Goal: Check status: Check status

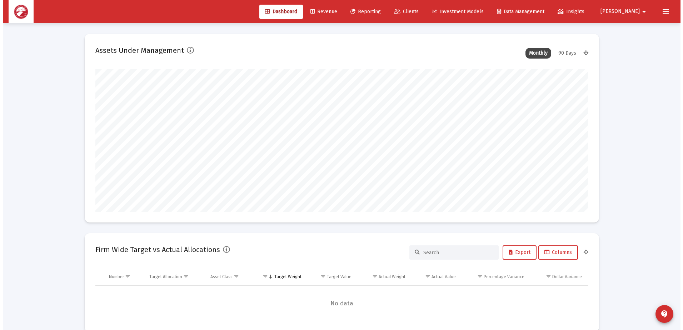
scroll to position [143, 265]
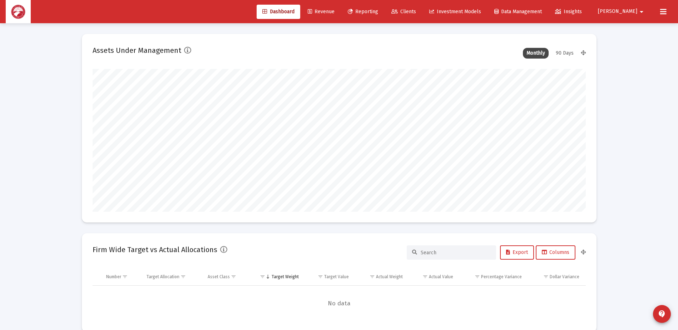
click at [416, 11] on span "Clients" at bounding box center [403, 12] width 25 height 6
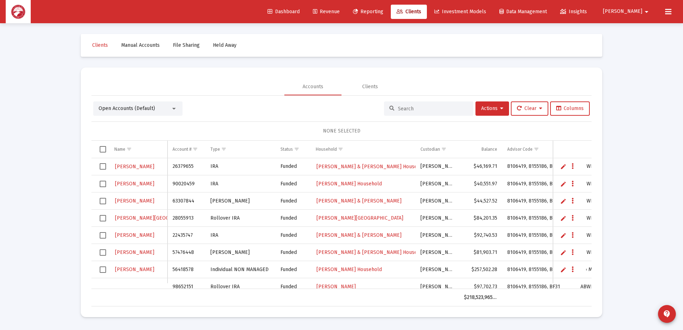
click at [404, 108] on input at bounding box center [433, 109] width 70 height 6
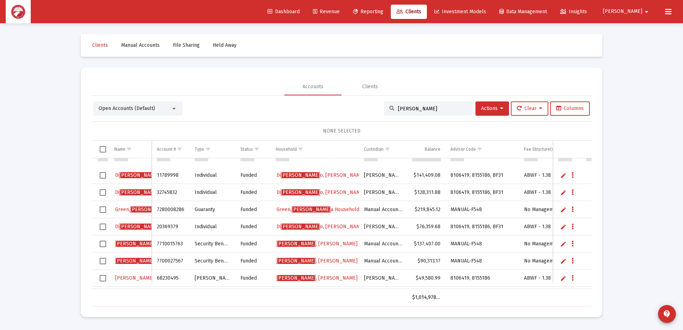
scroll to position [46, 0]
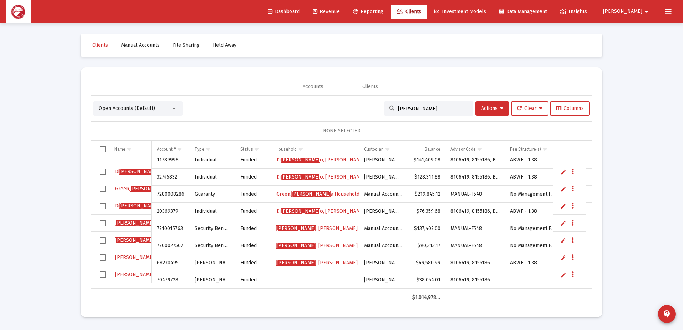
type input "[PERSON_NAME]"
click at [154, 273] on span "[PERSON_NAME]" at bounding box center [173, 275] width 39 height 6
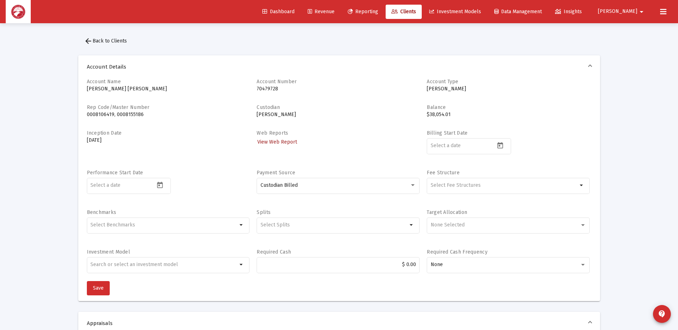
click at [277, 140] on span "View Web Report" at bounding box center [277, 142] width 40 height 6
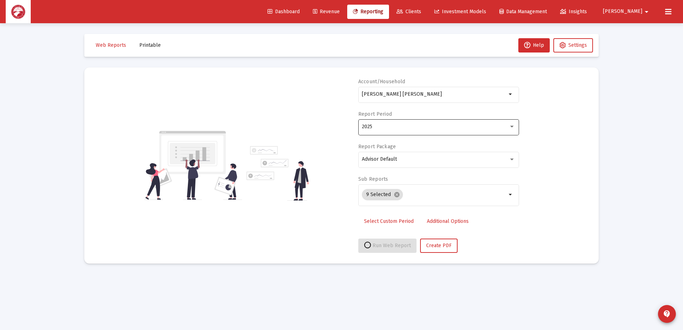
click at [407, 129] on div "2025" at bounding box center [435, 127] width 147 height 6
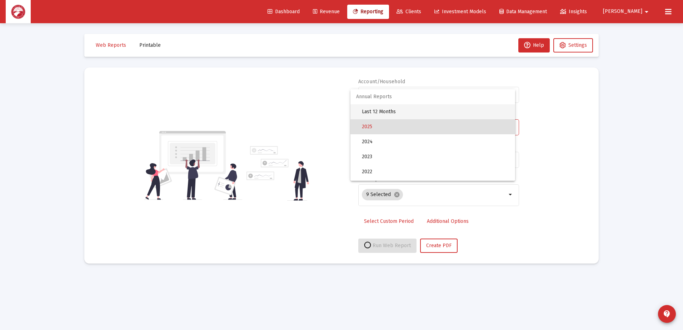
click at [403, 115] on span "Last 12 Months" at bounding box center [436, 111] width 148 height 15
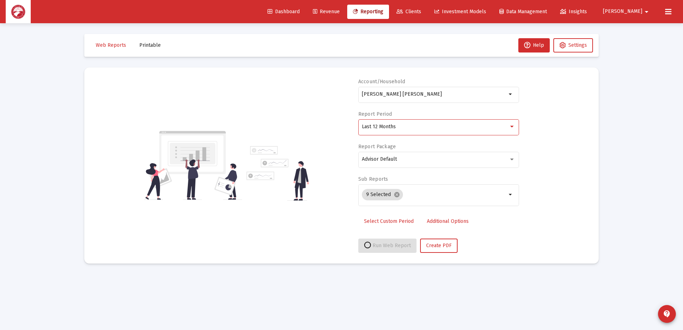
select select "View all"
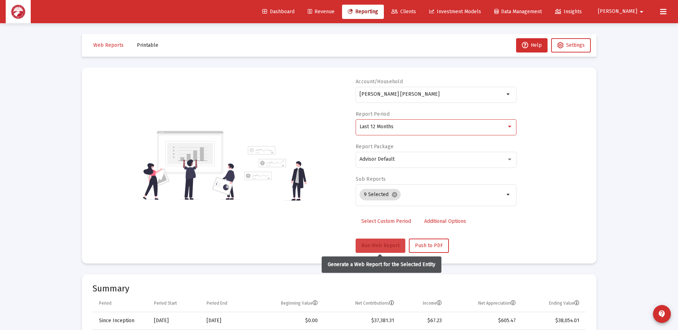
click at [367, 245] on span "Run Web Report" at bounding box center [380, 246] width 38 height 6
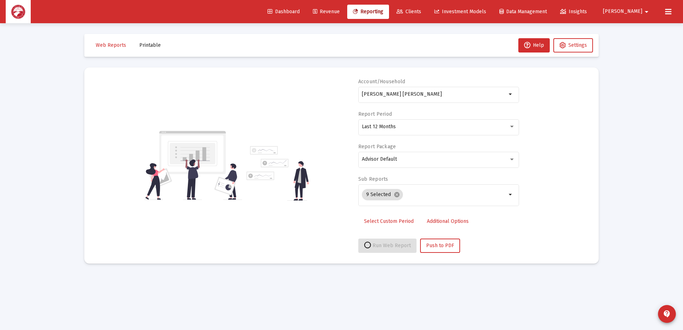
select select "View all"
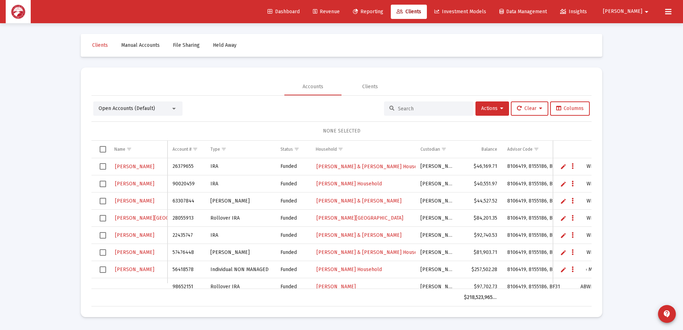
click at [409, 110] on input at bounding box center [433, 109] width 70 height 6
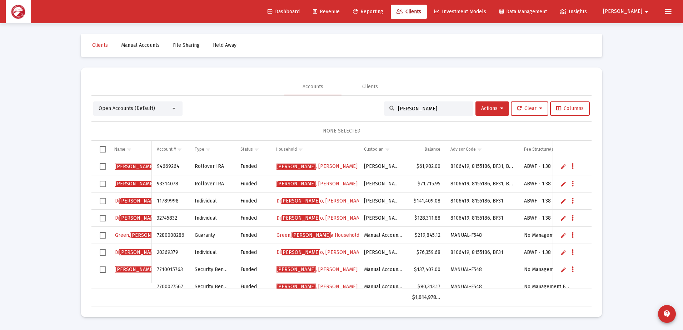
type input "[PERSON_NAME]"
click at [322, 165] on span "[PERSON_NAME] & [PERSON_NAME]" at bounding box center [340, 166] width 127 height 6
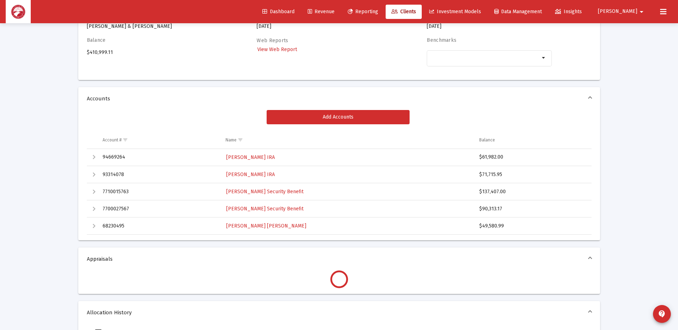
scroll to position [71, 0]
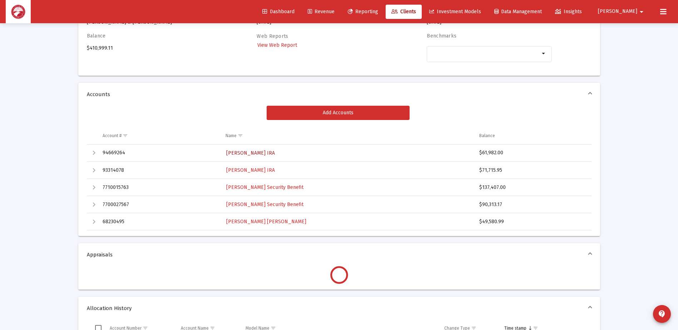
click at [255, 153] on span "[PERSON_NAME] IRA" at bounding box center [250, 153] width 49 height 6
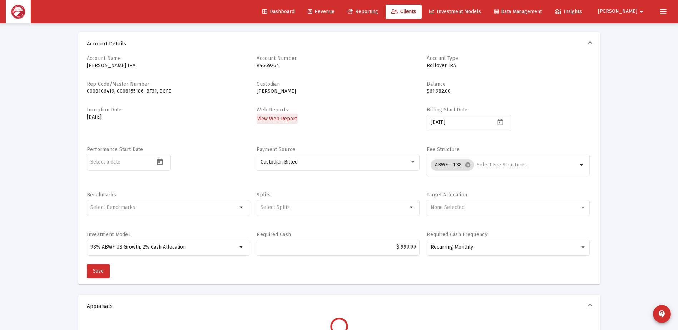
click at [282, 116] on span "View Web Report" at bounding box center [277, 119] width 40 height 6
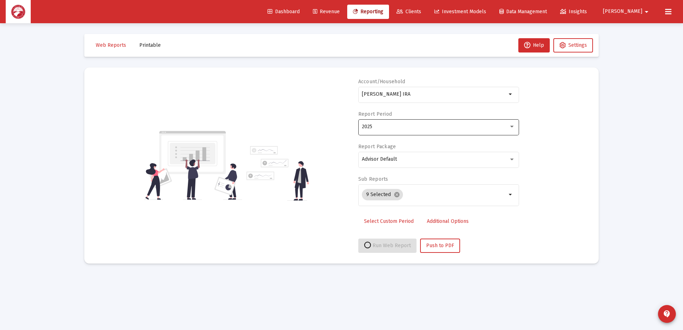
click at [408, 125] on div "2025" at bounding box center [435, 127] width 147 height 6
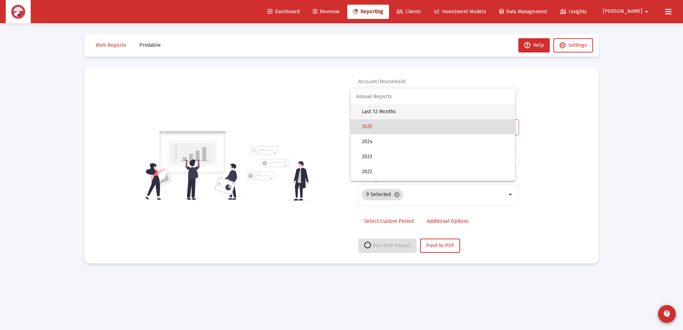
click at [401, 113] on span "Last 12 Months" at bounding box center [436, 111] width 148 height 15
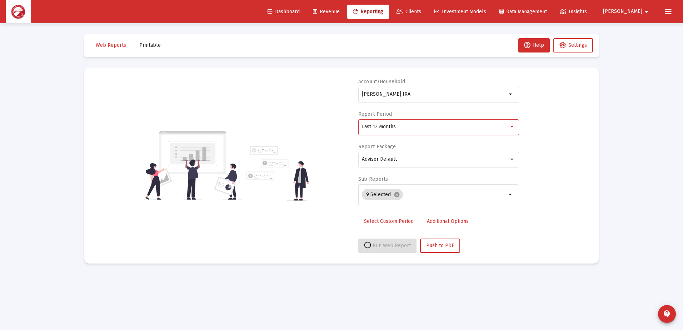
select select "View all"
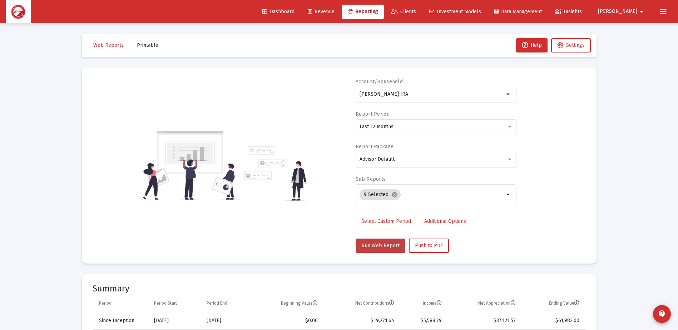
click at [381, 246] on span "Run Web Report" at bounding box center [380, 246] width 38 height 6
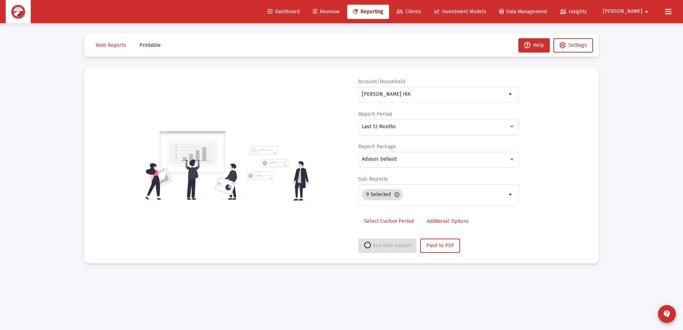
select select "View all"
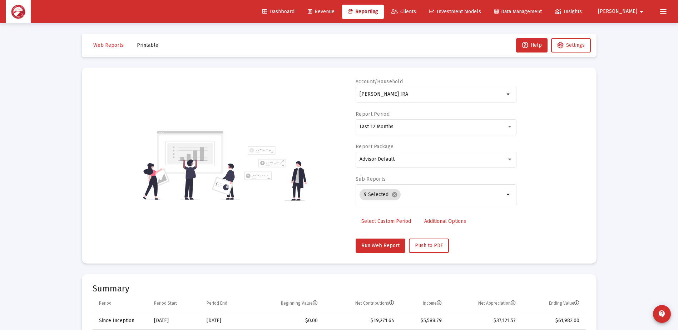
scroll to position [143, 0]
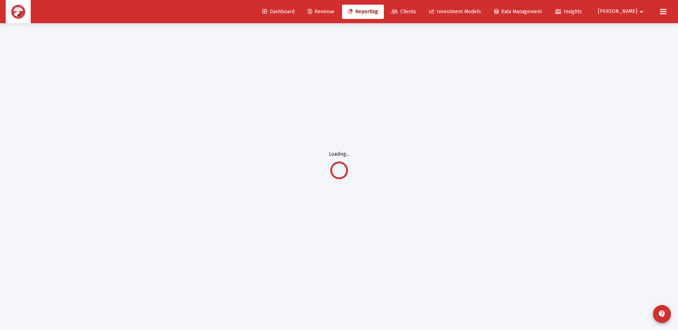
scroll to position [23, 0]
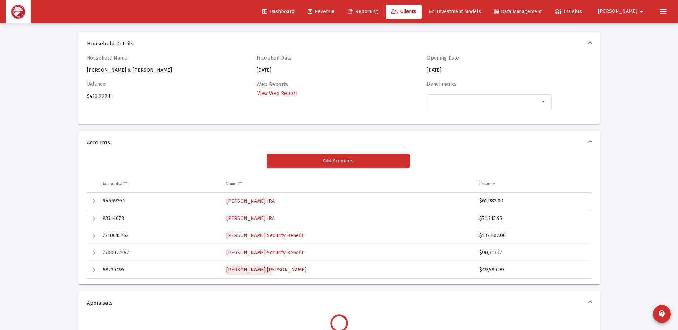
click at [248, 268] on span "[PERSON_NAME] [PERSON_NAME]" at bounding box center [266, 270] width 80 height 6
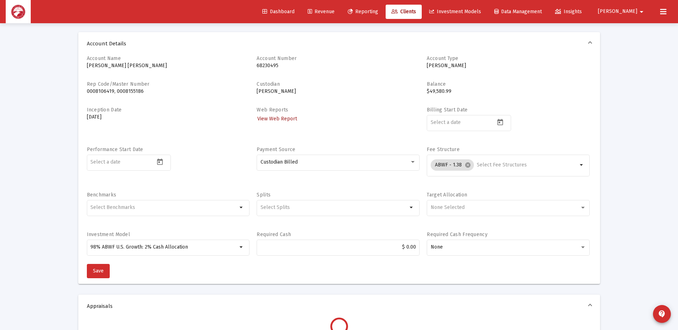
click at [282, 115] on link "View Web Report" at bounding box center [277, 119] width 41 height 10
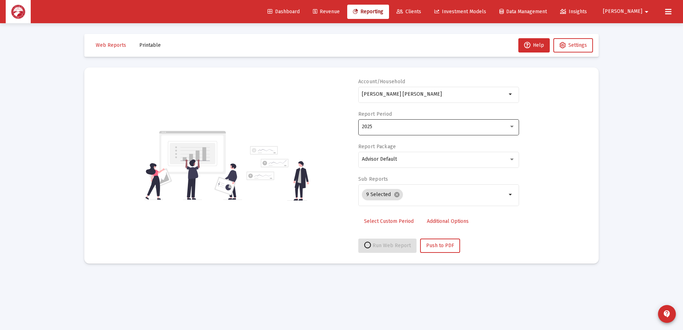
click at [388, 131] on div "2025" at bounding box center [438, 127] width 153 height 18
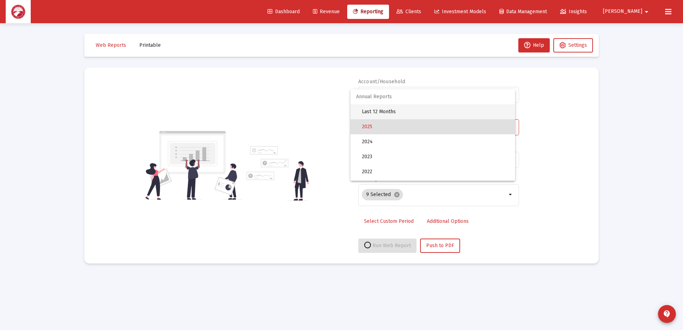
click at [392, 114] on span "Last 12 Months" at bounding box center [436, 111] width 148 height 15
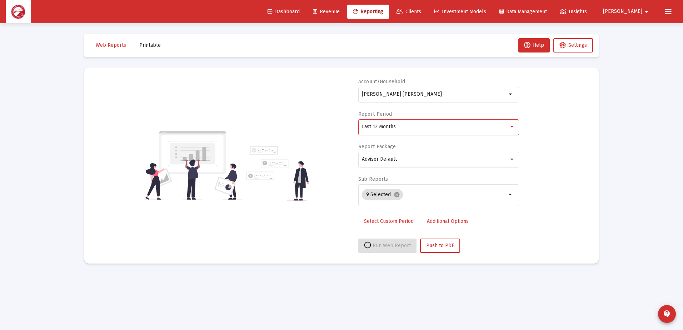
select select "View all"
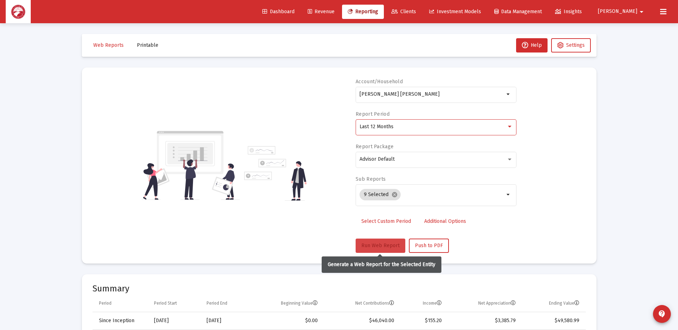
click at [382, 246] on span "Run Web Report" at bounding box center [380, 246] width 38 height 6
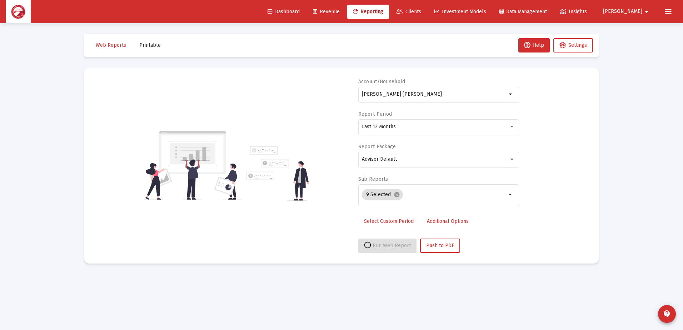
select select "View all"
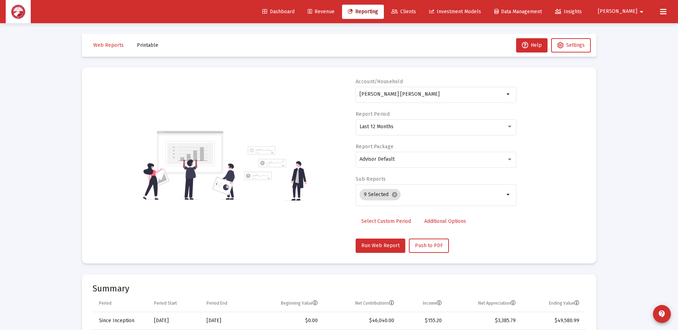
scroll to position [250, 0]
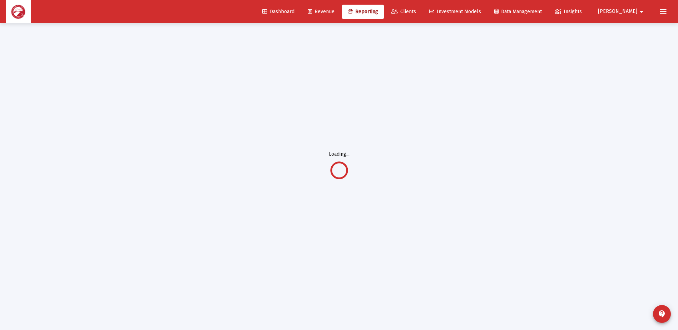
scroll to position [23, 0]
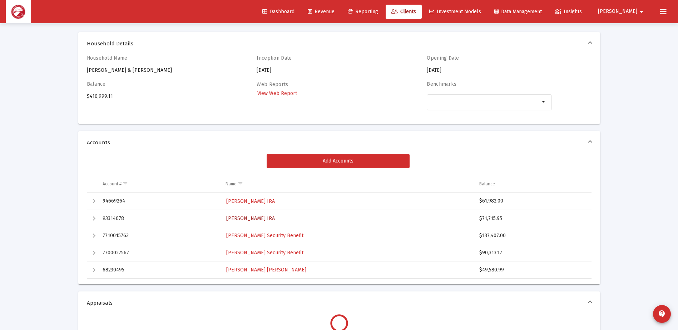
click at [247, 220] on span "[PERSON_NAME] IRA" at bounding box center [250, 218] width 49 height 6
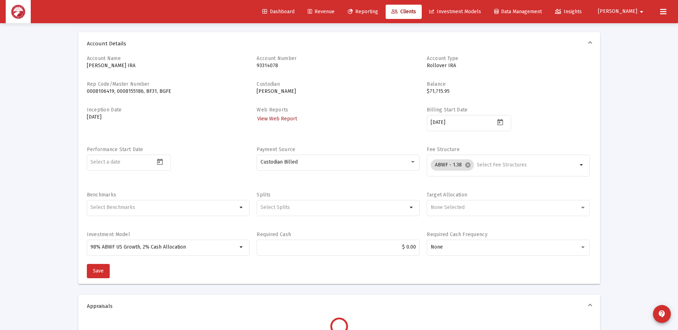
click at [279, 119] on span "View Web Report" at bounding box center [277, 119] width 40 height 6
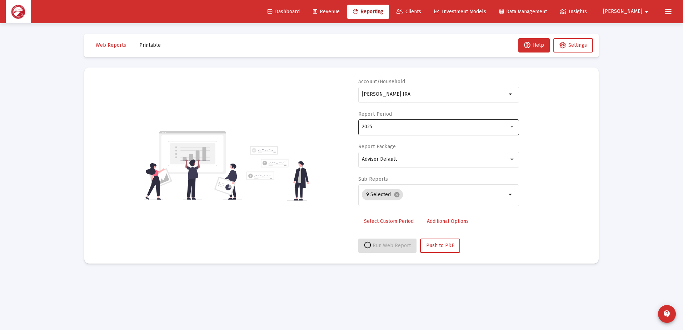
click at [383, 126] on div "2025" at bounding box center [435, 127] width 147 height 6
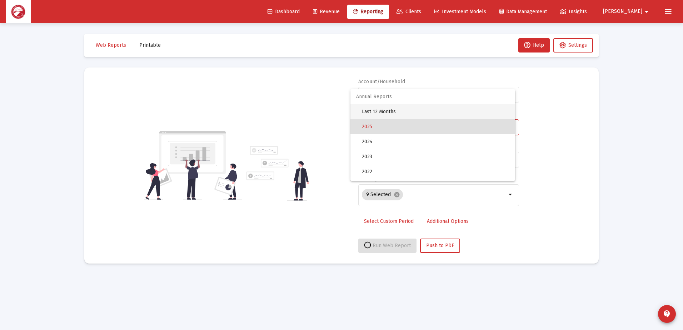
click at [383, 114] on span "Last 12 Months" at bounding box center [436, 111] width 148 height 15
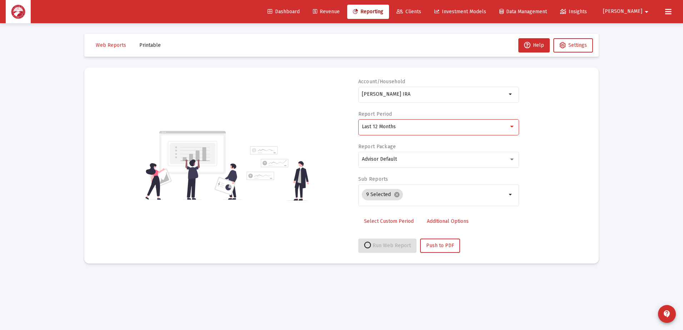
select select "View all"
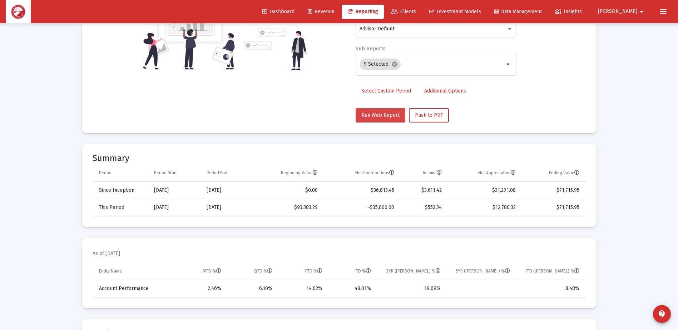
scroll to position [71, 0]
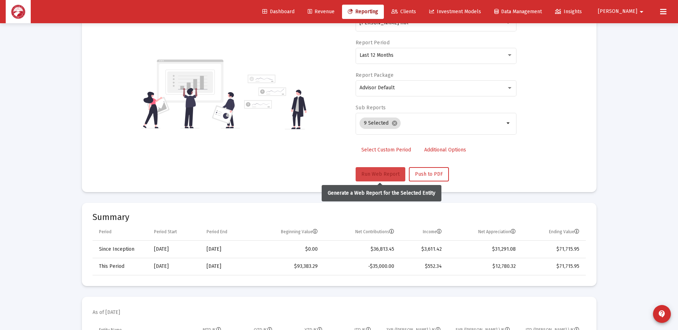
click at [377, 175] on span "Run Web Report" at bounding box center [380, 174] width 38 height 6
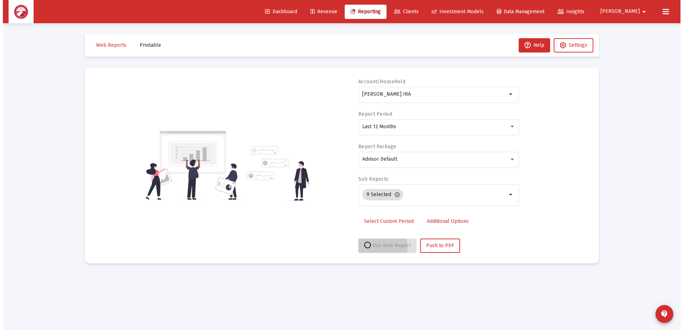
scroll to position [0, 0]
select select "View all"
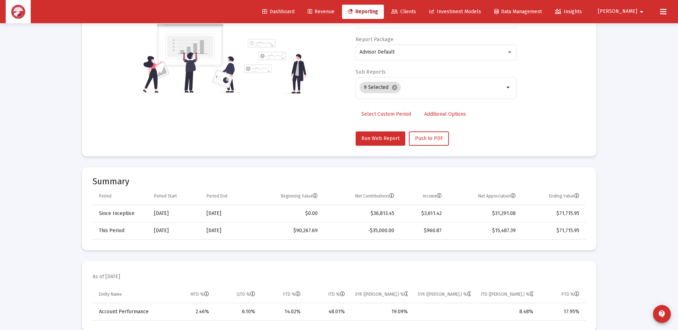
scroll to position [179, 0]
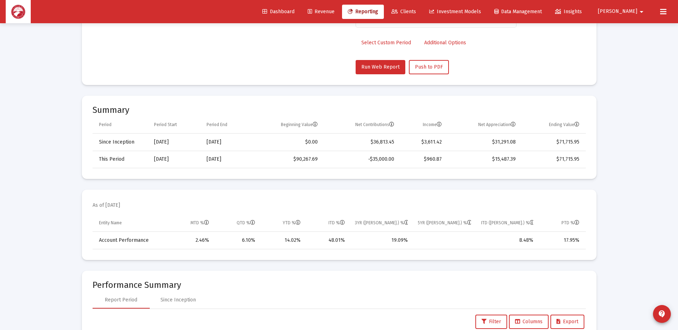
scroll to position [23, 0]
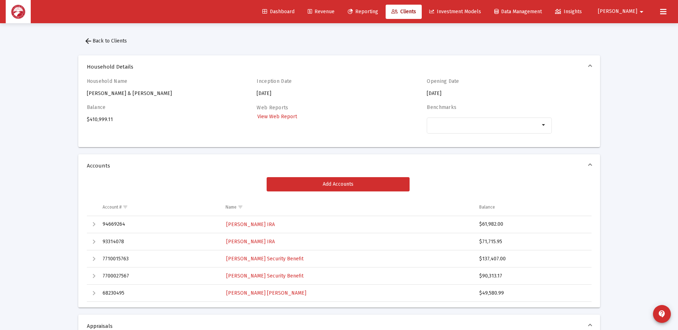
click at [422, 8] on link "Clients" at bounding box center [404, 12] width 36 height 14
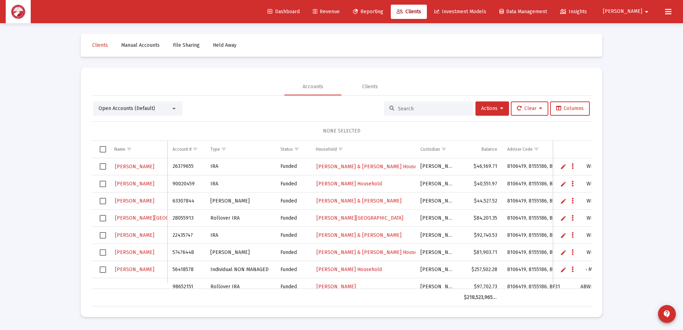
click at [417, 109] on input at bounding box center [433, 109] width 70 height 6
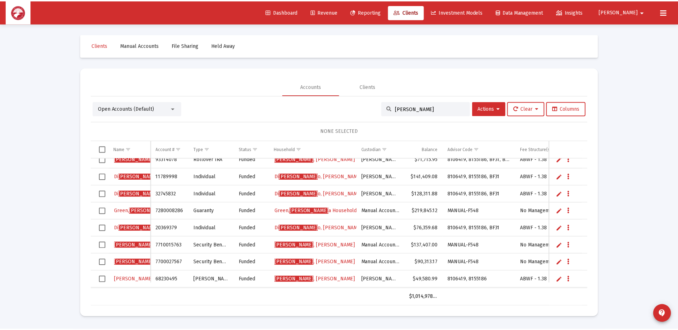
scroll to position [46, 0]
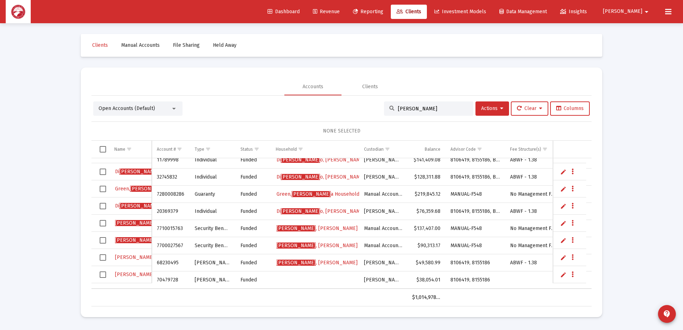
type input "[PERSON_NAME]"
click at [129, 272] on span "[PERSON_NAME]" at bounding box center [154, 275] width 79 height 6
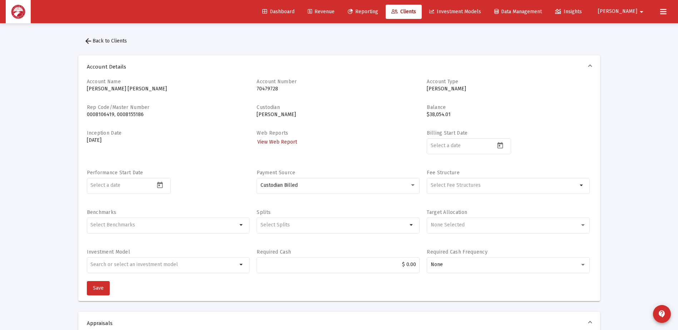
click at [288, 143] on span "View Web Report" at bounding box center [277, 142] width 40 height 6
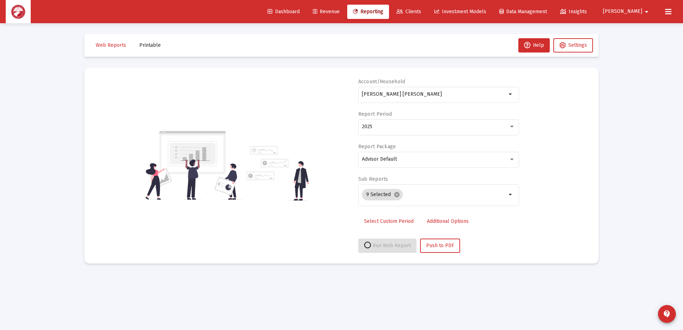
select select "View all"
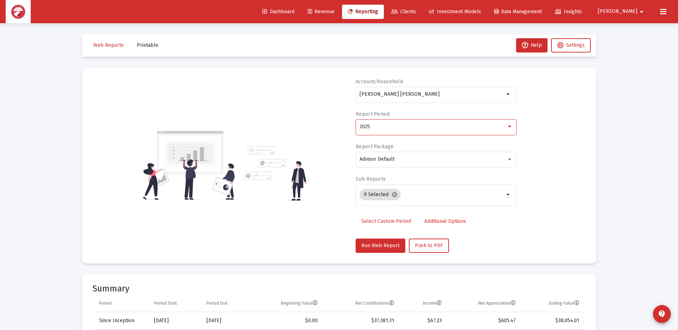
click at [392, 128] on div "2025" at bounding box center [432, 127] width 147 height 6
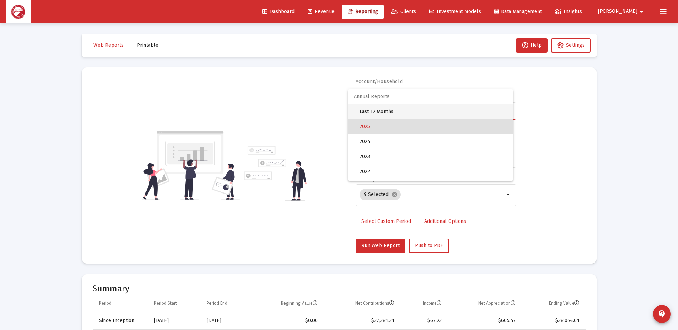
click at [395, 109] on span "Last 12 Months" at bounding box center [433, 111] width 148 height 15
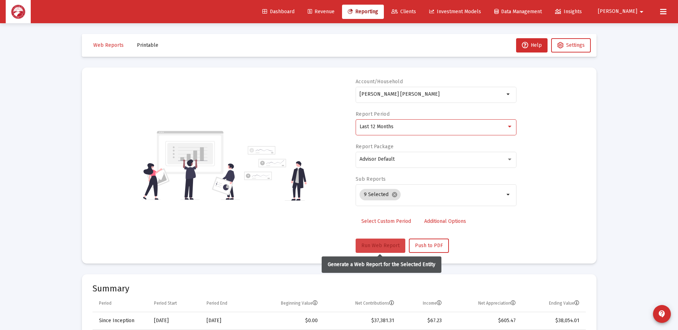
click at [381, 241] on button "Run Web Report" at bounding box center [381, 246] width 50 height 14
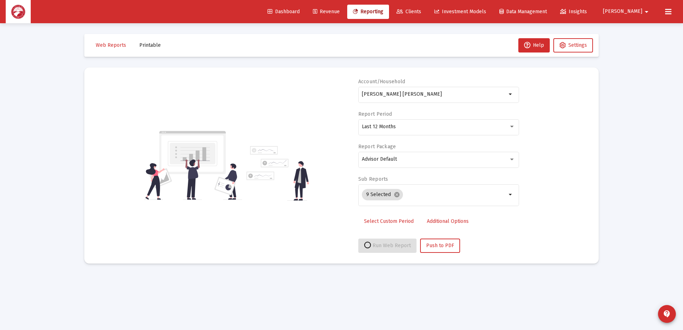
select select "View all"
